Goal: Communication & Community: Answer question/provide support

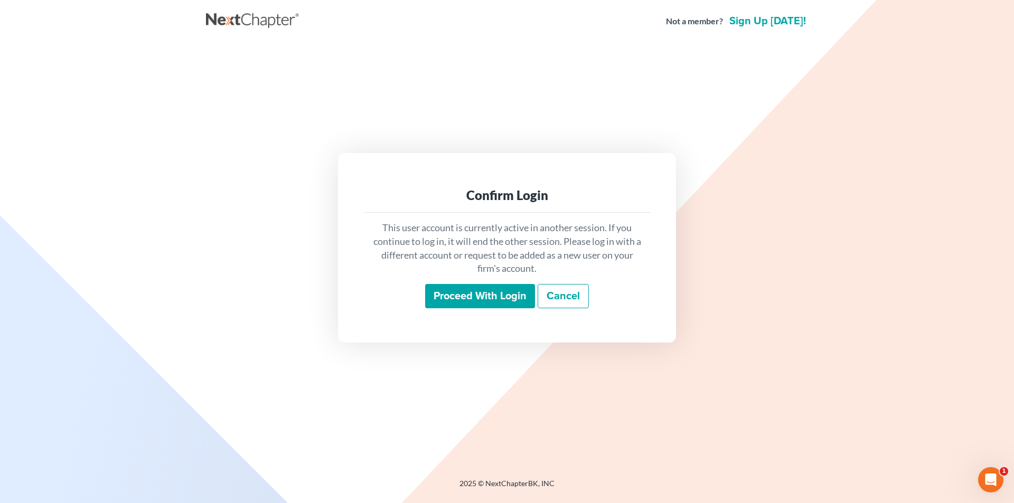
click at [438, 293] on input "Proceed with login" at bounding box center [480, 296] width 110 height 24
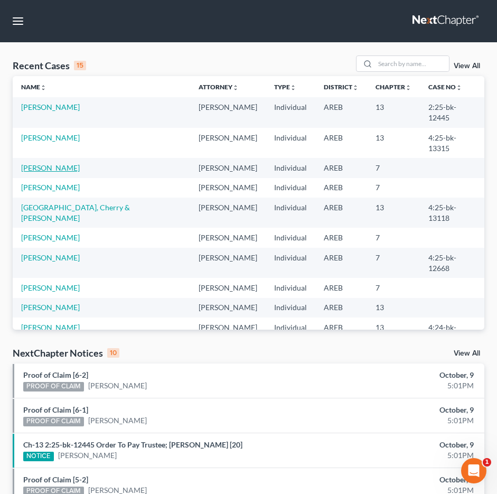
click at [51, 163] on link "[PERSON_NAME]" at bounding box center [50, 167] width 59 height 9
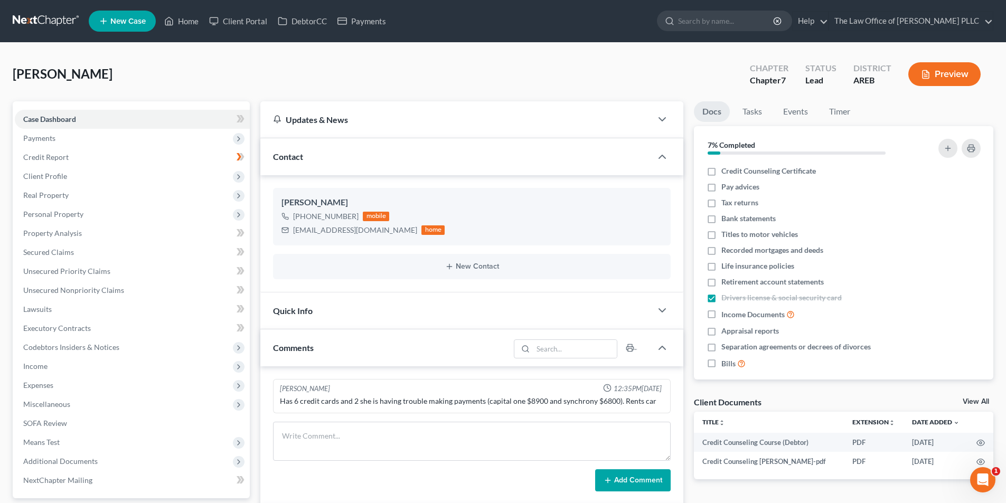
scroll to position [2502, 0]
click at [50, 172] on span "Client Profile" at bounding box center [45, 176] width 44 height 9
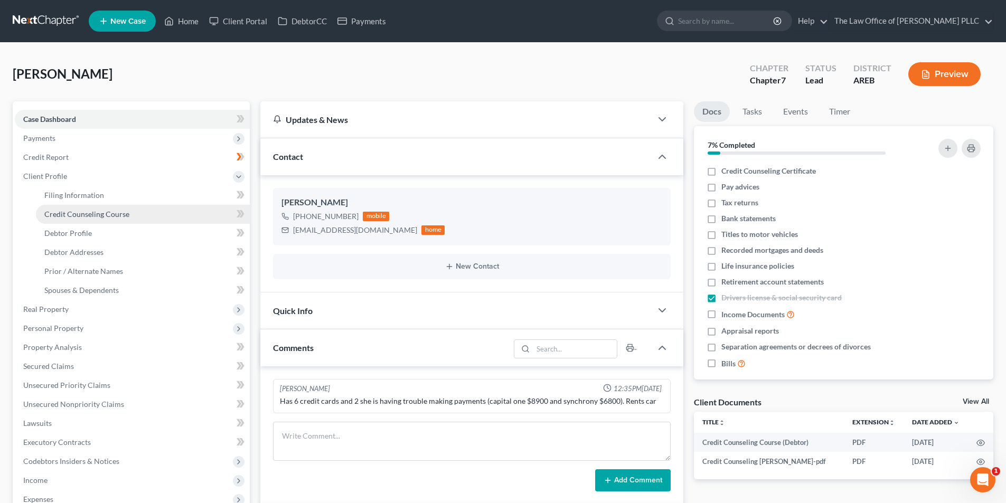
click at [73, 215] on span "Credit Counseling Course" at bounding box center [86, 214] width 85 height 9
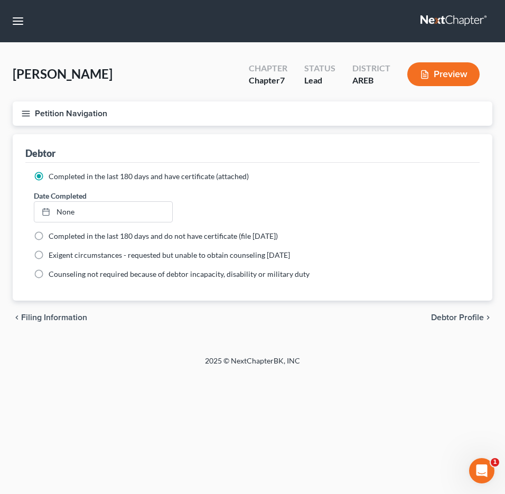
click at [347, 131] on div "Petition Navigation Case Dashboard Payments Invoices Payments Payments Credit R…" at bounding box center [252, 117] width 490 height 33
type input "[DATE]"
click at [62, 212] on link "None" at bounding box center [103, 212] width 138 height 20
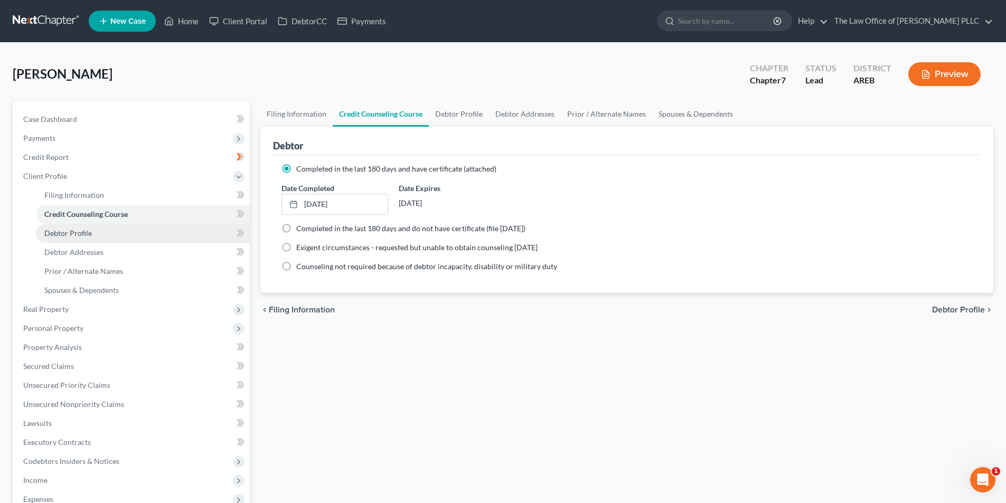
click at [88, 230] on span "Debtor Profile" at bounding box center [68, 233] width 48 height 9
select select "0"
select select "3"
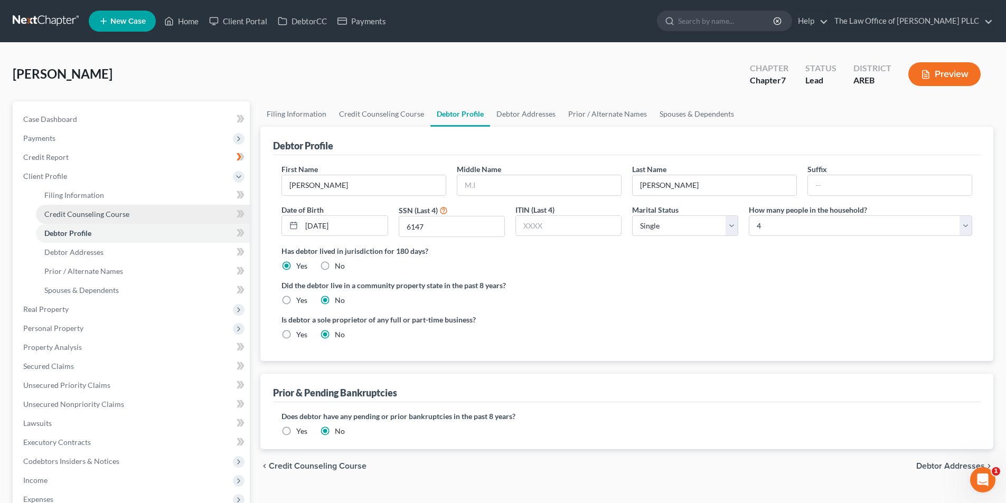
click at [87, 212] on span "Credit Counseling Course" at bounding box center [86, 214] width 85 height 9
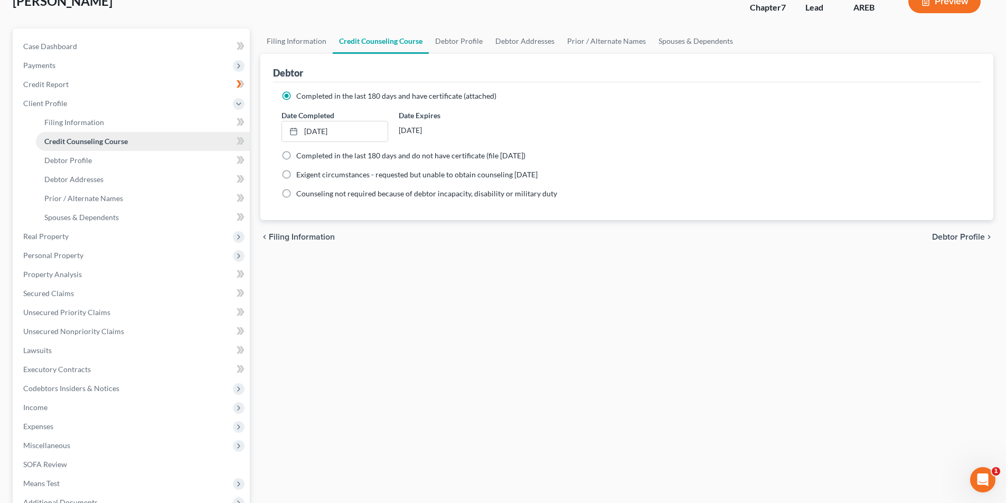
scroll to position [210, 0]
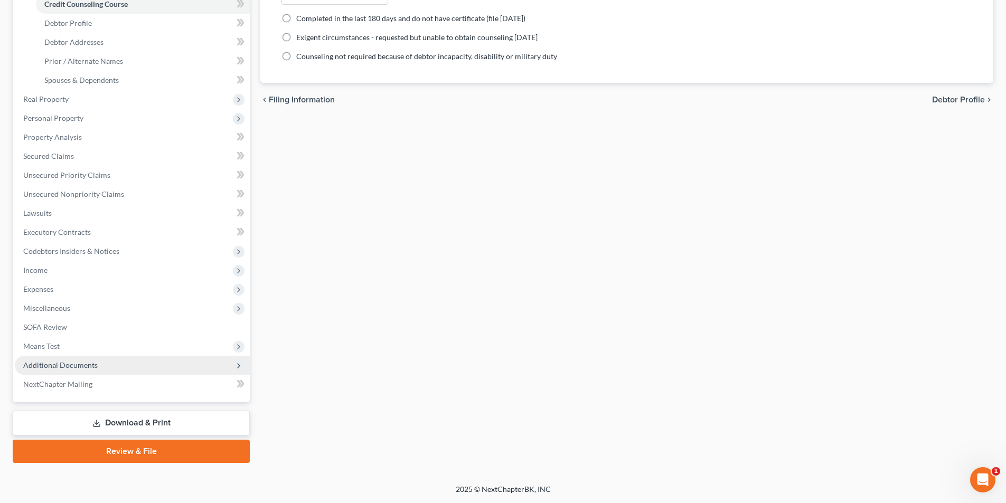
click at [80, 363] on span "Additional Documents" at bounding box center [60, 365] width 74 height 9
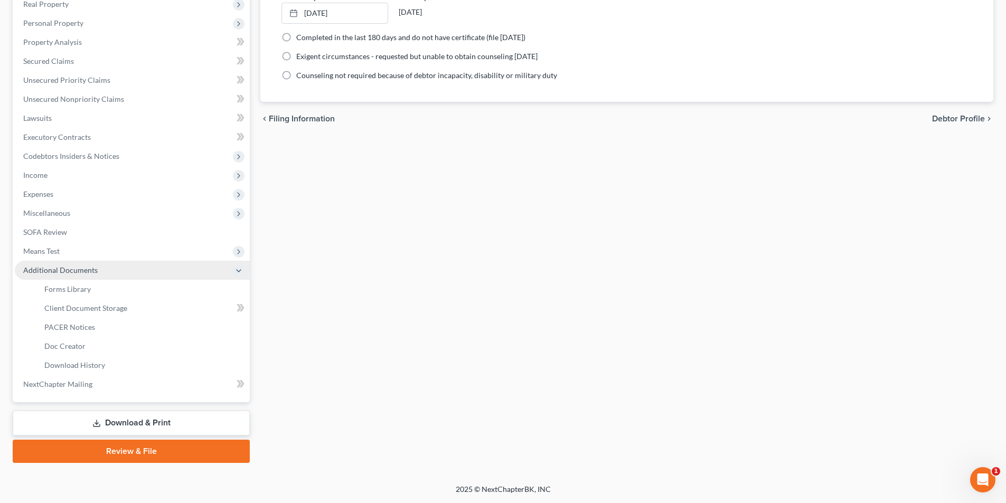
scroll to position [191, 0]
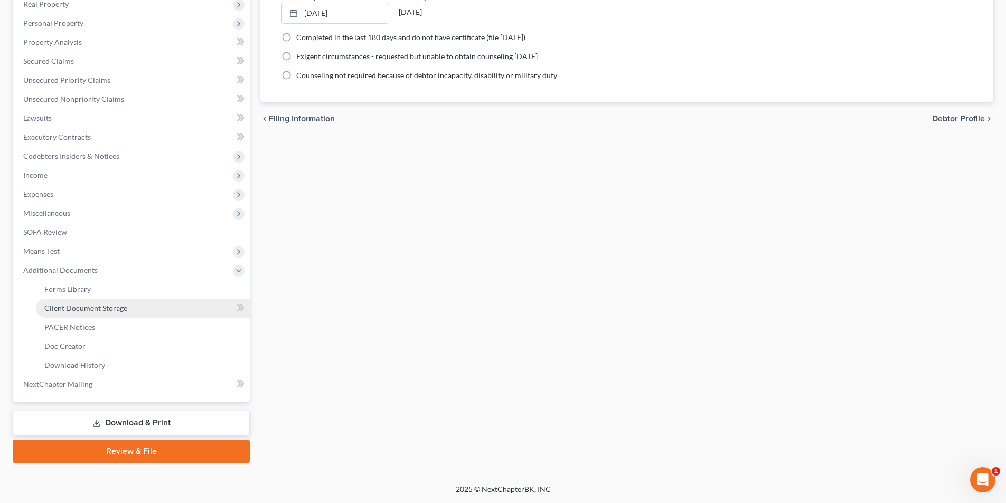
click at [77, 302] on link "Client Document Storage" at bounding box center [143, 308] width 214 height 19
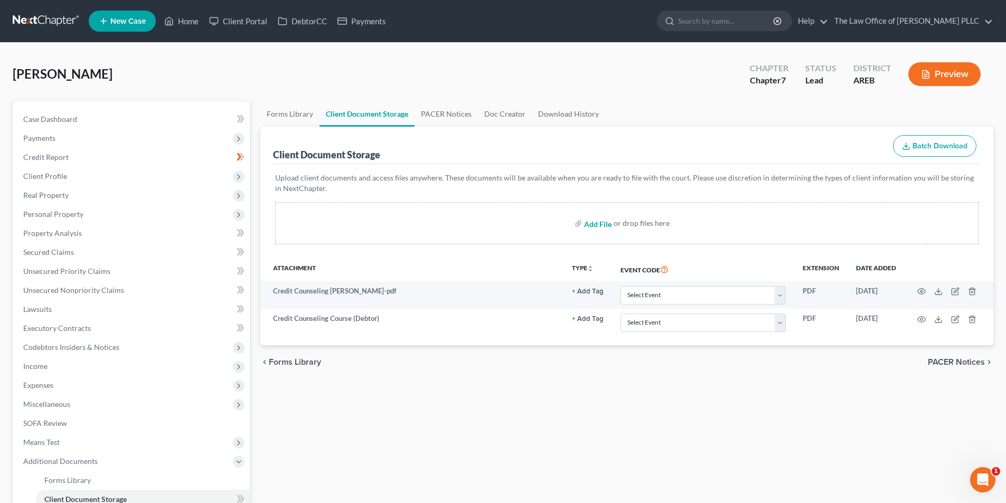
click at [591, 226] on input "file" at bounding box center [596, 223] width 25 height 19
type input "C:\fakepath\[PERSON_NAME] Credit Counseling Certificate [DATE].pdf"
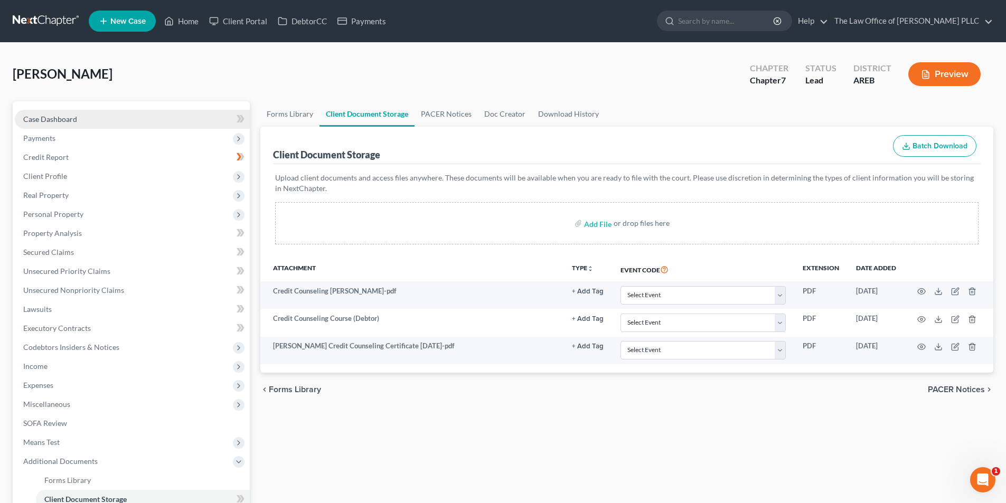
click at [51, 117] on span "Case Dashboard" at bounding box center [50, 119] width 54 height 9
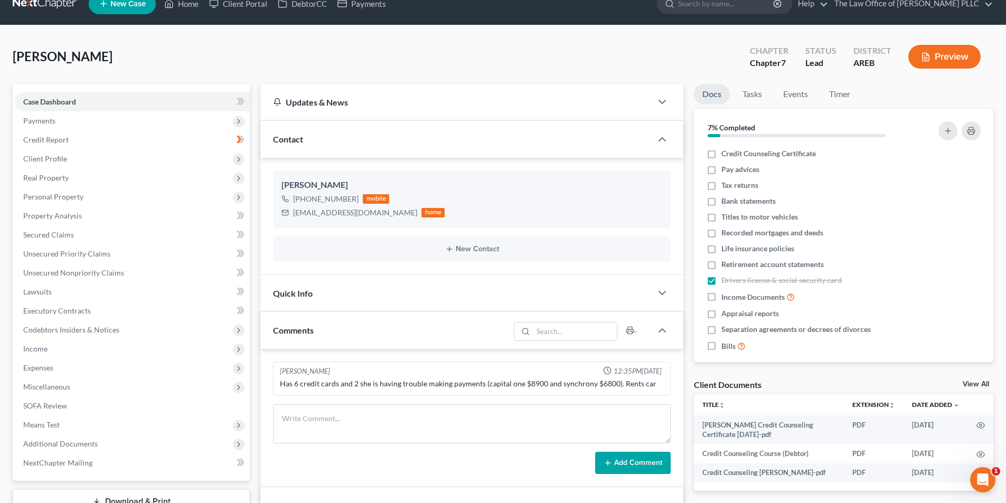
scroll to position [2470, 0]
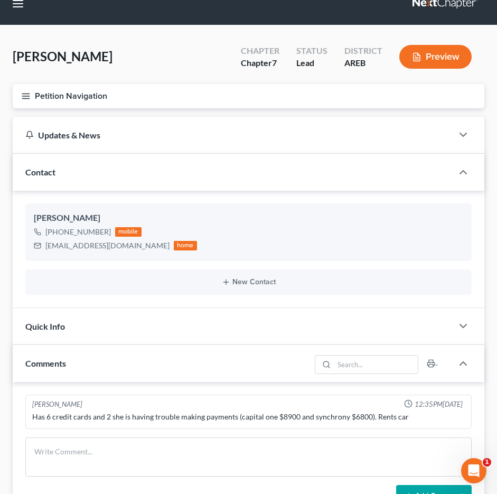
drag, startPoint x: 354, startPoint y: 139, endPoint x: 434, endPoint y: 3, distance: 158.1
click at [354, 139] on div "Updates & News" at bounding box center [232, 134] width 414 height 11
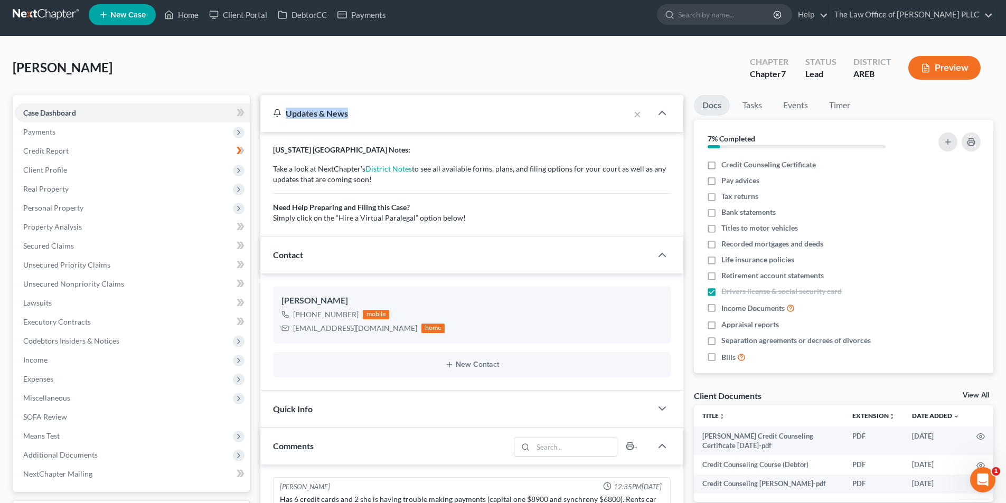
scroll to position [0, 0]
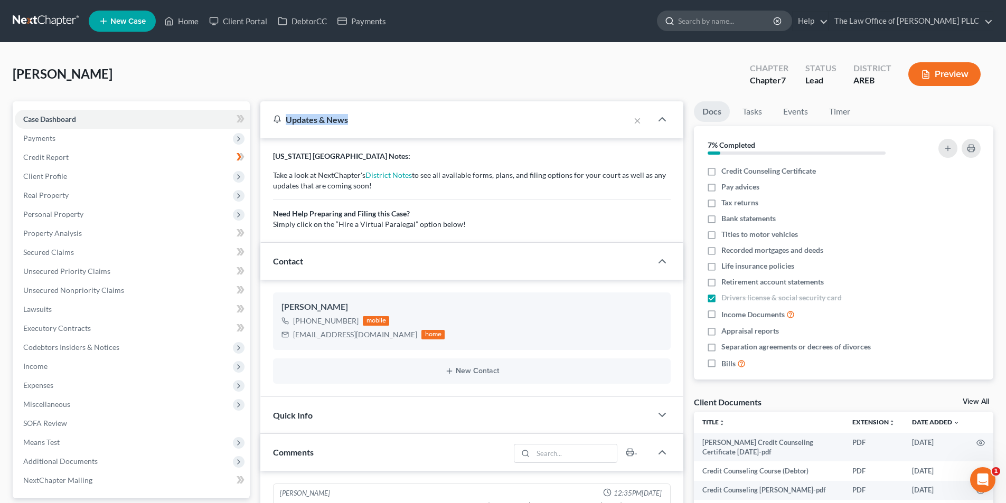
click at [701, 19] on input "search" at bounding box center [726, 21] width 97 height 20
type input "[PERSON_NAME]"
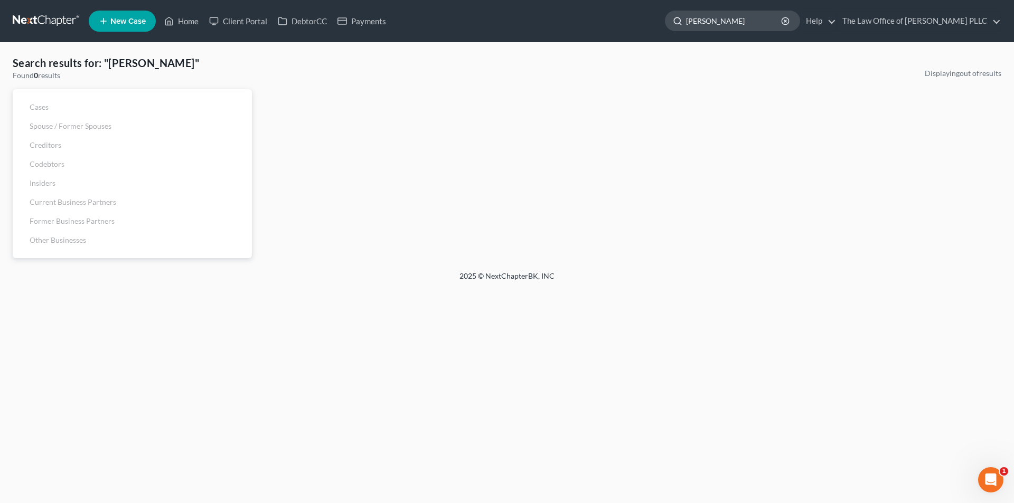
click at [739, 27] on input "[PERSON_NAME]" at bounding box center [734, 21] width 97 height 20
drag, startPoint x: 737, startPoint y: 24, endPoint x: 654, endPoint y: 24, distance: 83.4
click at [654, 24] on ul "New Case Home Client Portal DebtorCC Payments [PERSON_NAME] - No Result - See a…" at bounding box center [545, 20] width 912 height 27
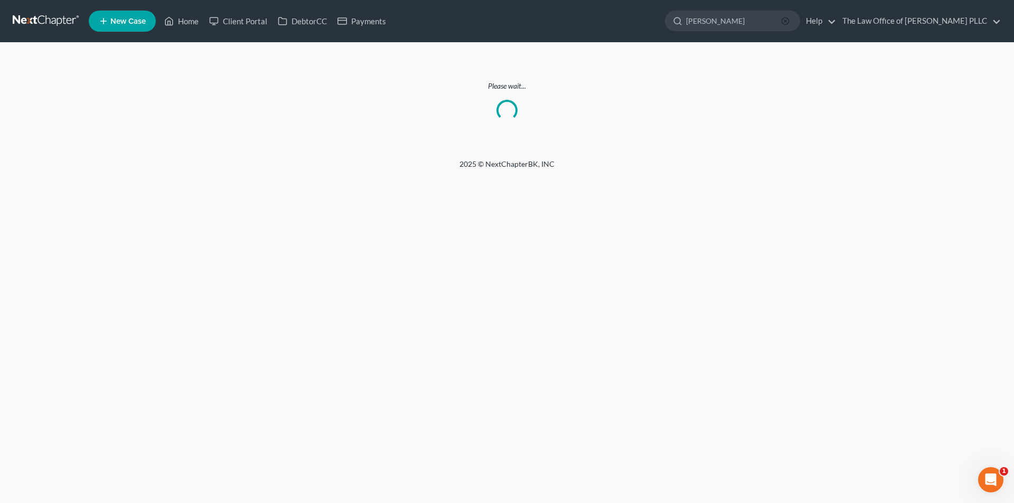
type input "[PERSON_NAME]"
click at [787, 19] on icon "button" at bounding box center [785, 21] width 8 height 8
click at [181, 20] on link "Home" at bounding box center [181, 21] width 45 height 19
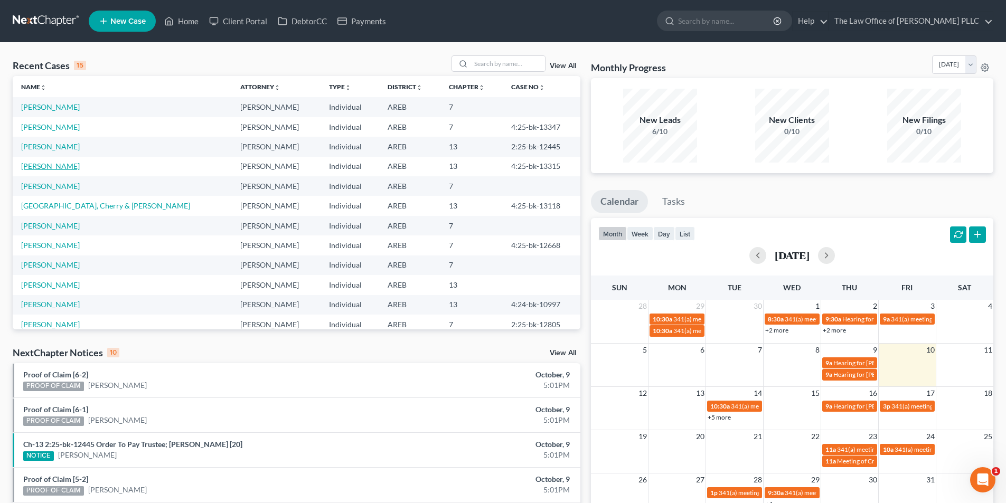
click at [54, 168] on link "[PERSON_NAME]" at bounding box center [50, 166] width 59 height 9
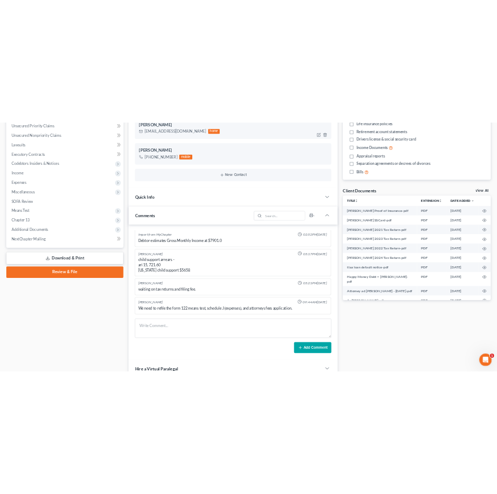
scroll to position [1119, 0]
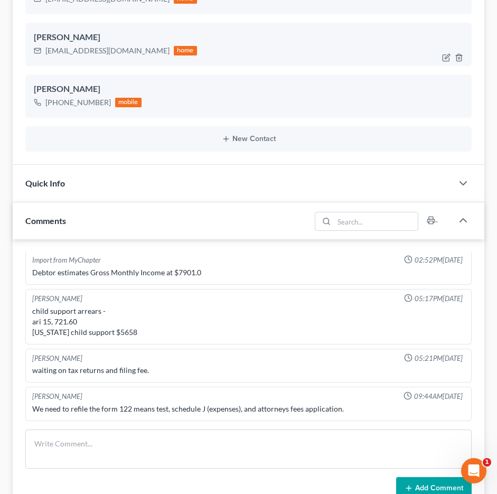
click at [382, 42] on div "[PERSON_NAME]" at bounding box center [248, 37] width 429 height 13
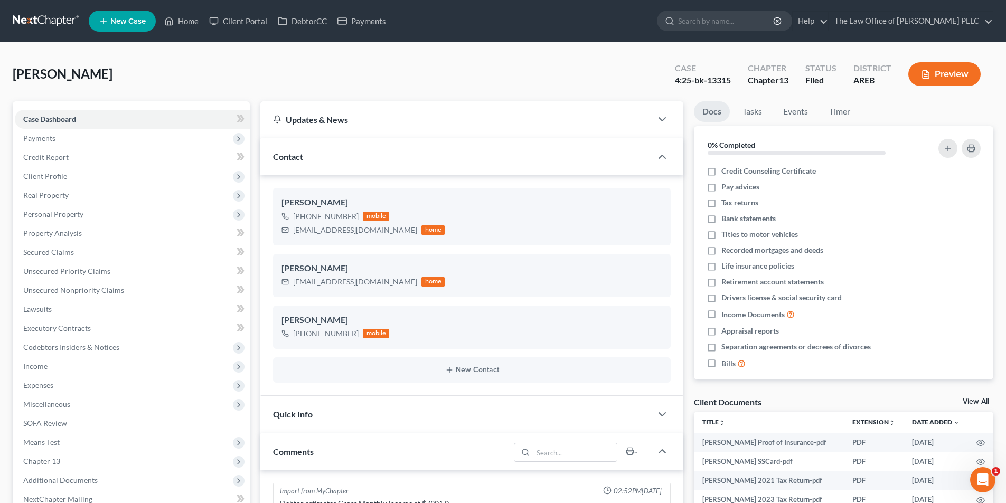
scroll to position [1129, 0]
click at [735, 23] on input "search" at bounding box center [726, 21] width 97 height 20
type input "[PERSON_NAME]"
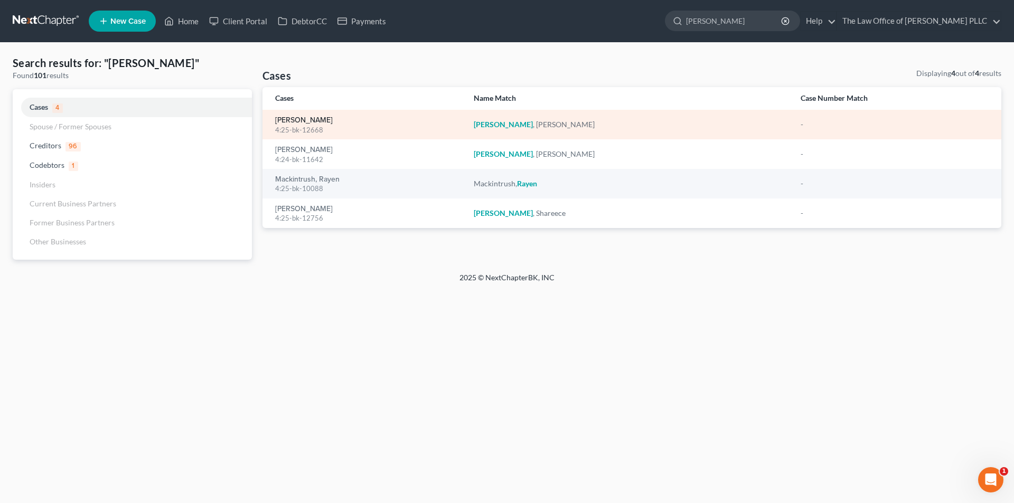
click at [303, 122] on link "[PERSON_NAME]" at bounding box center [304, 120] width 58 height 7
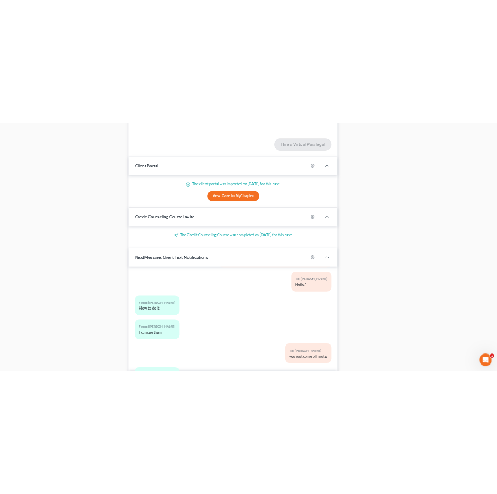
scroll to position [1155, 0]
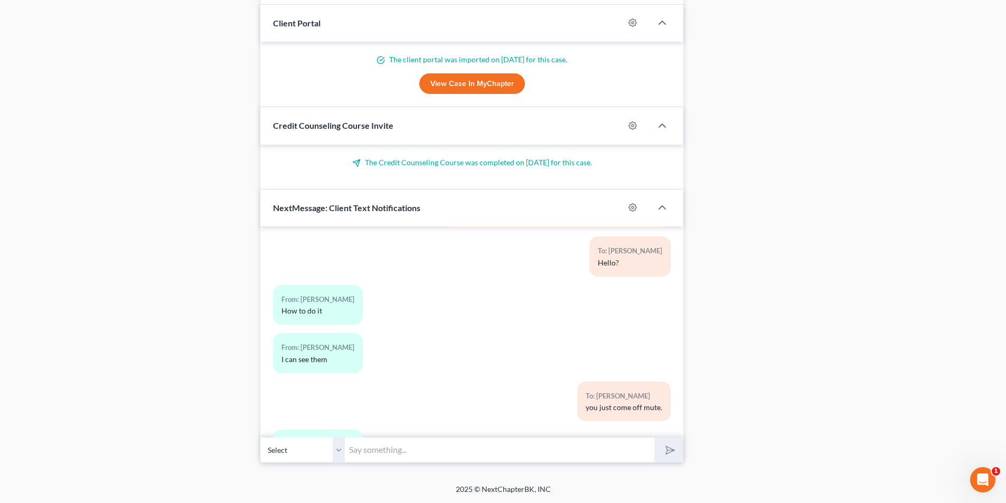
click at [389, 456] on input "text" at bounding box center [499, 450] width 309 height 26
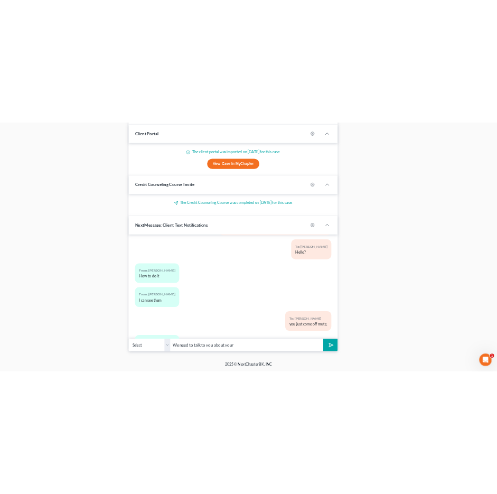
scroll to position [2018, 0]
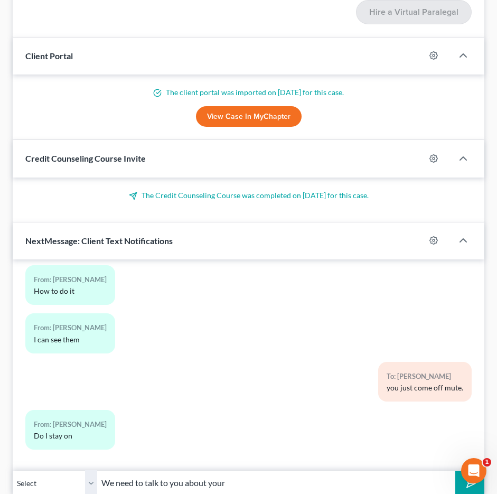
click at [238, 314] on div "From: [PERSON_NAME] I can see them" at bounding box center [172, 337] width 305 height 48
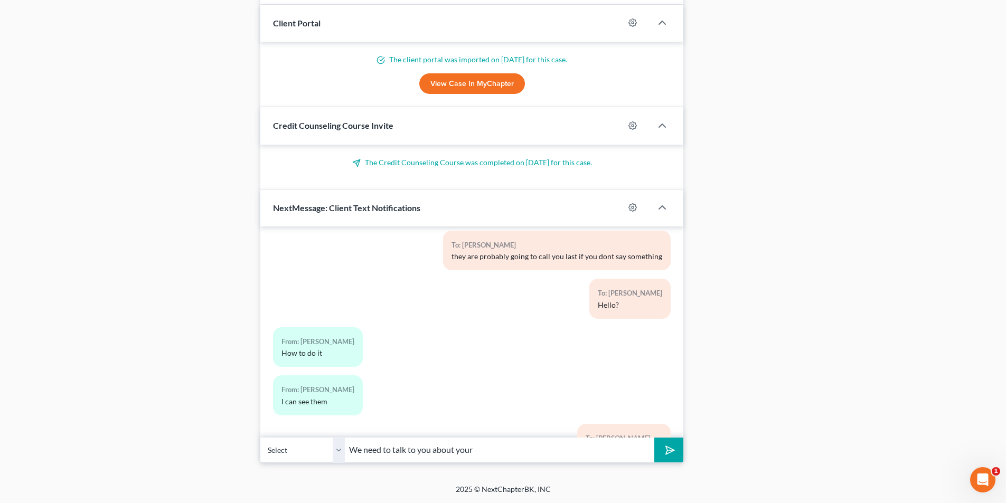
scroll to position [2060, 0]
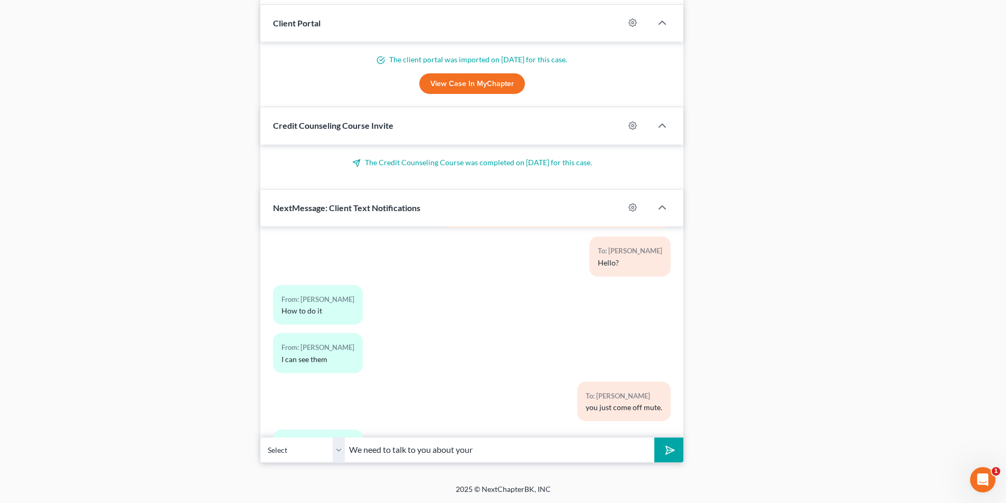
click at [486, 449] on input "We need to talk to you about your" at bounding box center [499, 450] width 309 height 26
type input "We need to talk to you about your bankrutpcy and some reaffirmation agreements"
click at [654, 438] on button "submit" at bounding box center [668, 450] width 29 height 25
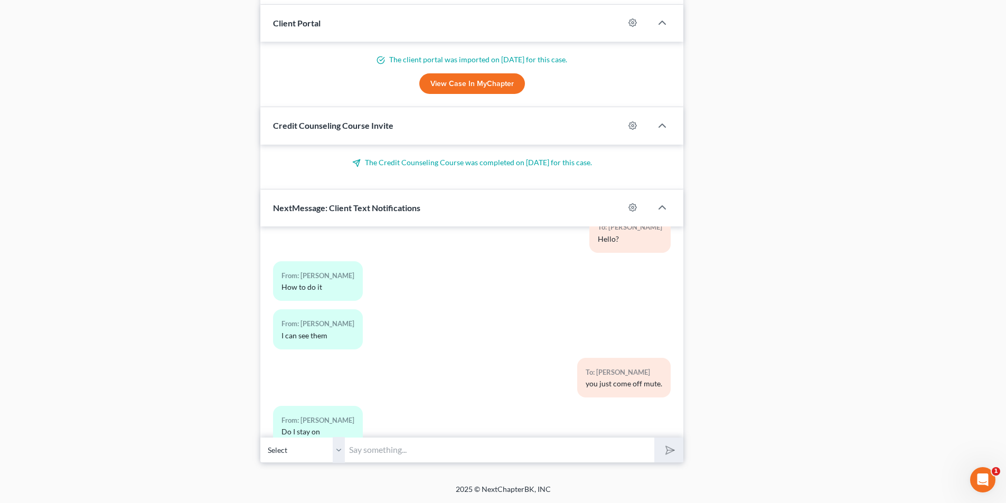
scroll to position [2137, 0]
